Goal: Task Accomplishment & Management: Manage account settings

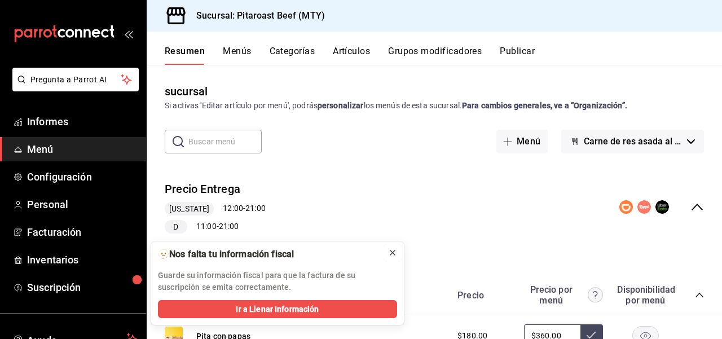
click at [393, 255] on icon at bounding box center [392, 252] width 9 height 9
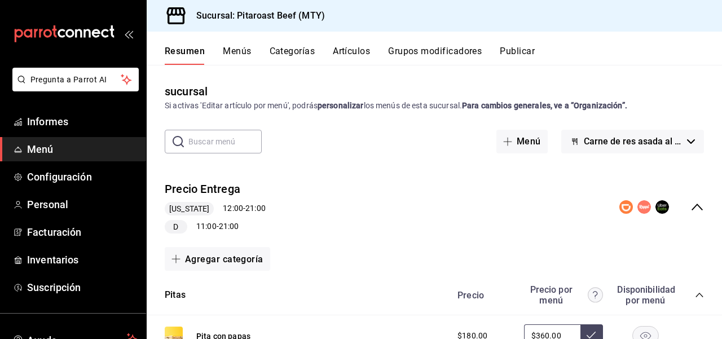
click at [148, 316] on div "Pita con papas $180.00 $360.00" at bounding box center [435, 335] width 576 height 41
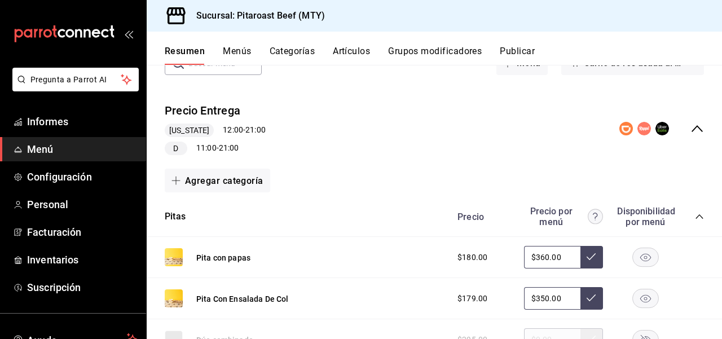
scroll to position [90, 0]
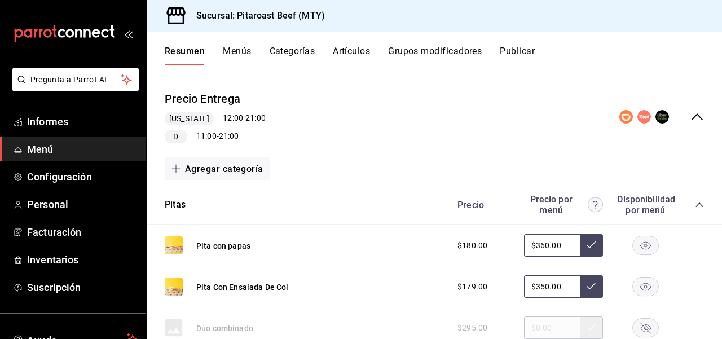
click at [142, 313] on div "Pregunta a Parrot AI Informes Menú Configuración Personal Facturación Inventari…" at bounding box center [73, 237] width 146 height 339
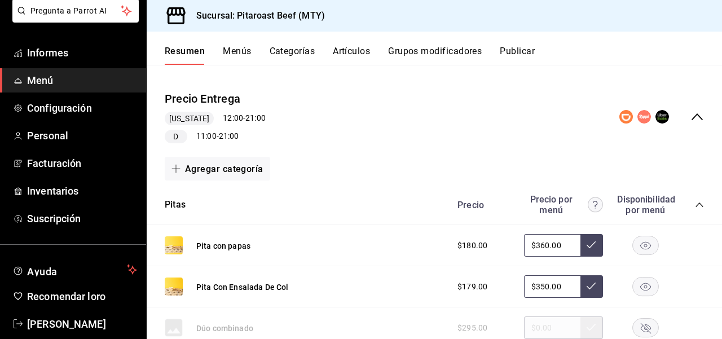
scroll to position [86, 0]
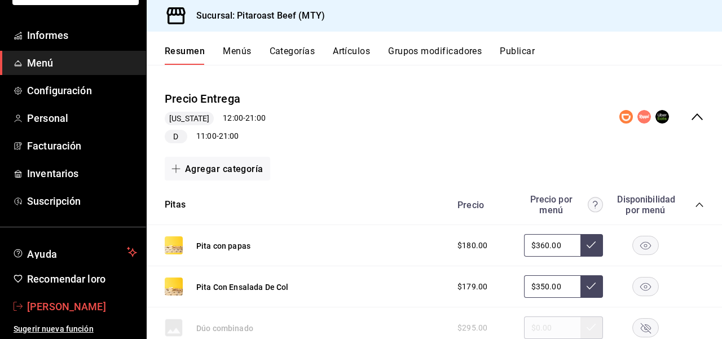
click at [66, 304] on font "[PERSON_NAME]" at bounding box center [66, 307] width 79 height 12
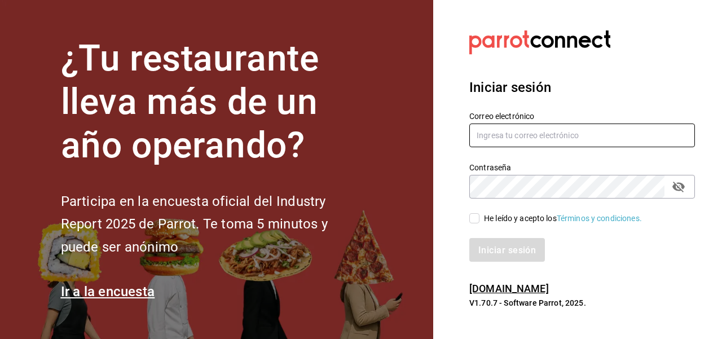
type input "[EMAIL_ADDRESS][DOMAIN_NAME]"
